Goal: Transaction & Acquisition: Purchase product/service

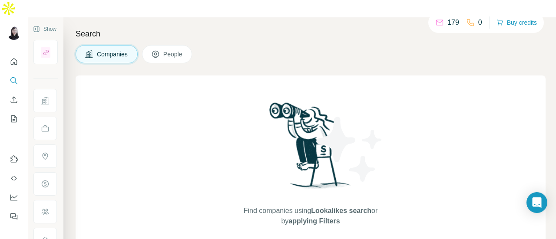
click at [501, 29] on div "179 0 Buy credits" at bounding box center [485, 22] width 115 height 21
click at [502, 21] on button "Buy credits" at bounding box center [516, 22] width 40 height 12
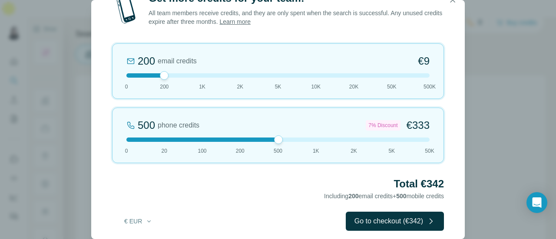
drag, startPoint x: 164, startPoint y: 141, endPoint x: 280, endPoint y: 138, distance: 116.8
click at [280, 138] on div at bounding box center [278, 139] width 9 height 9
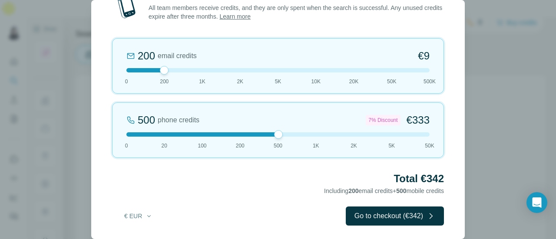
scroll to position [8, 0]
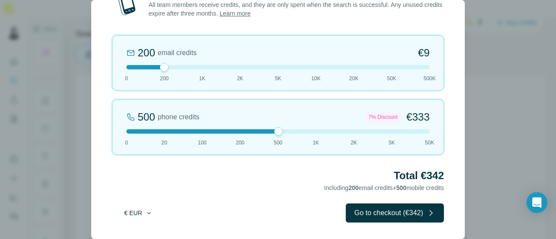
click at [150, 212] on icon "button" at bounding box center [148, 213] width 3 height 2
click at [139, 230] on div "$ USD" at bounding box center [155, 231] width 73 height 9
drag, startPoint x: 163, startPoint y: 66, endPoint x: 174, endPoint y: 78, distance: 16.0
click at [165, 67] on div at bounding box center [164, 67] width 9 height 9
drag, startPoint x: 277, startPoint y: 132, endPoint x: 234, endPoint y: 138, distance: 43.0
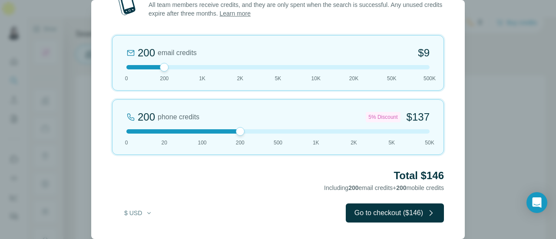
click at [234, 138] on div "200 phone credits 5% Discount $137 0 20 100 200 500 1K 2K 5K 50K" at bounding box center [278, 127] width 332 height 56
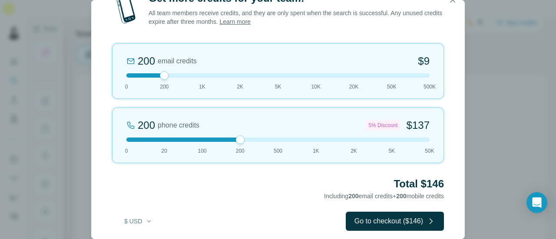
click at [494, 110] on div "Get more credits for your team! All team members receive credits, and they are …" at bounding box center [278, 119] width 556 height 239
click at [506, 210] on div "Get more credits for your team! All team members receive credits, and they are …" at bounding box center [278, 119] width 556 height 239
